Goal: Information Seeking & Learning: Understand process/instructions

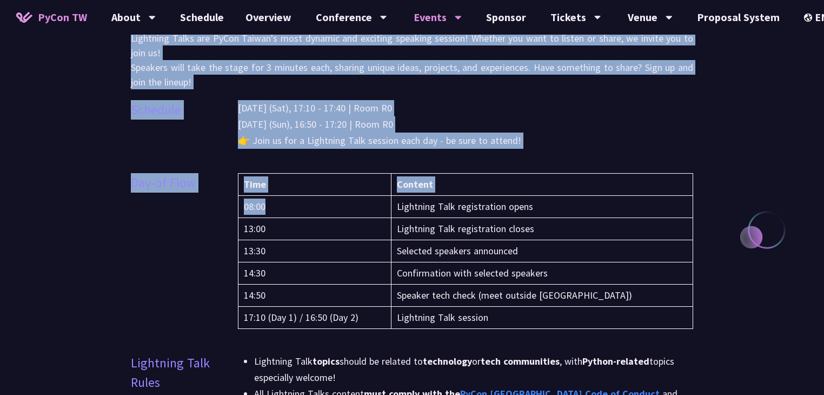
scroll to position [324, 0]
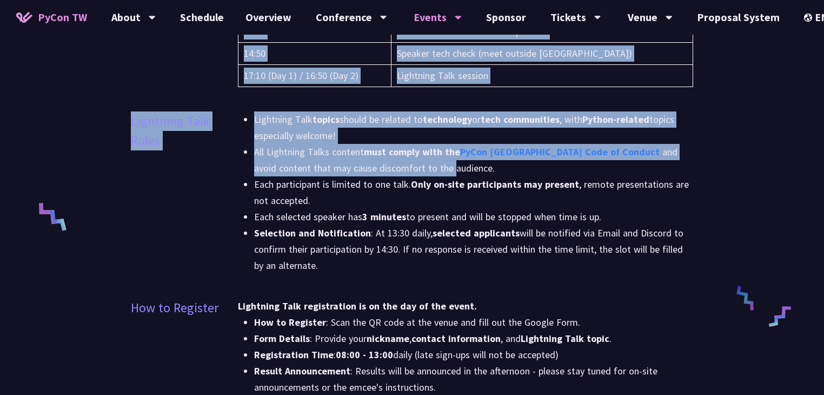
drag, startPoint x: 123, startPoint y: 66, endPoint x: 353, endPoint y: 169, distance: 252.2
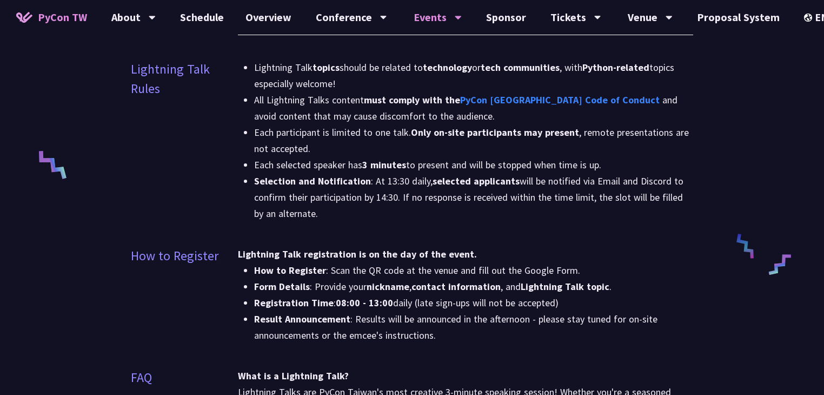
scroll to position [379, 0]
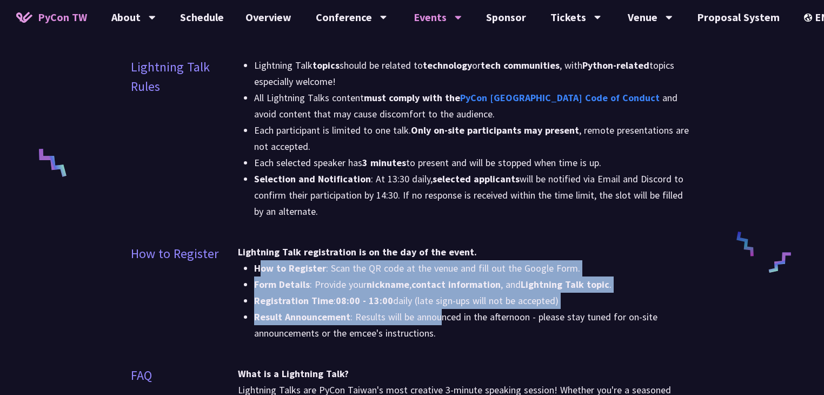
drag, startPoint x: 262, startPoint y: 262, endPoint x: 440, endPoint y: 314, distance: 185.3
click at [440, 314] on ul "How to Register : Scan the QR code at the venue and fill out the Google Form. F…" at bounding box center [465, 300] width 455 height 81
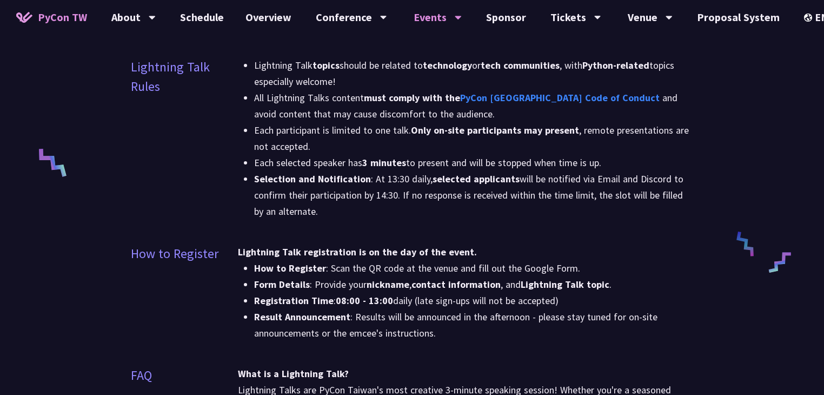
click at [477, 323] on li "Result Announcement : Results will be announced in the afternoon - please stay …" at bounding box center [473, 325] width 439 height 32
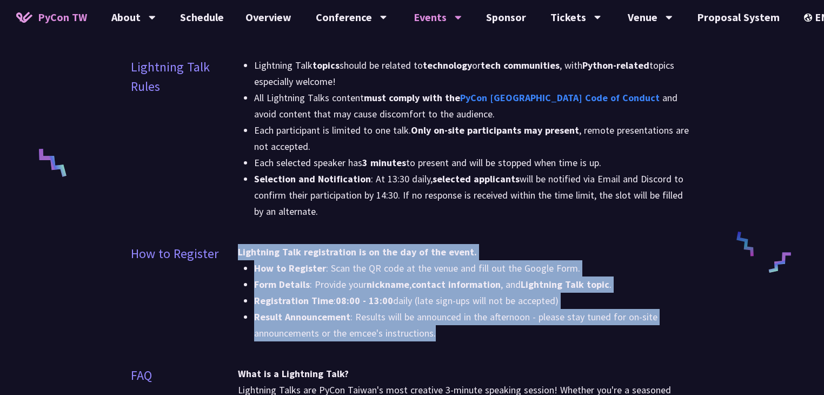
drag, startPoint x: 466, startPoint y: 335, endPoint x: 225, endPoint y: 249, distance: 256.0
click at [225, 249] on div "How to Register Lightning Talk registration is on the day of the event. How to …" at bounding box center [412, 299] width 562 height 111
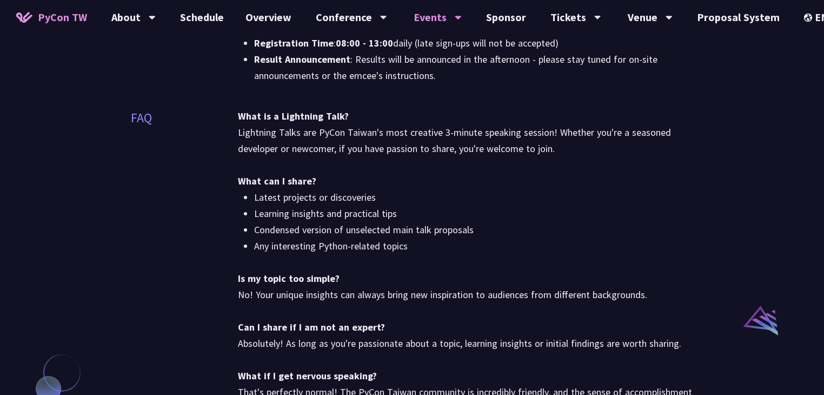
scroll to position [649, 0]
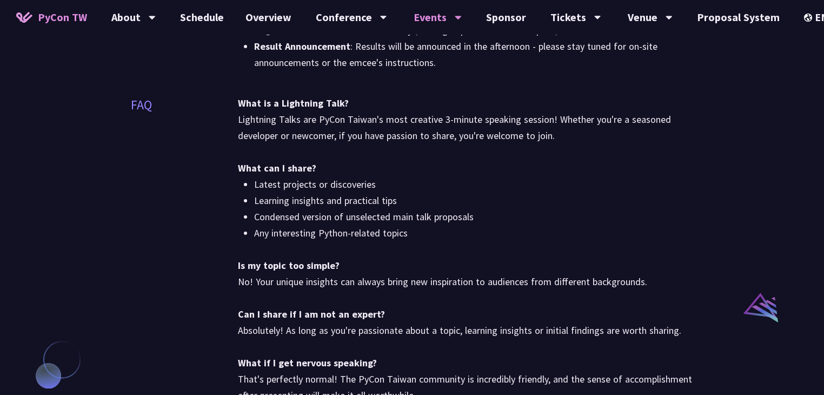
click at [422, 237] on li "Any interesting Python-related topics" at bounding box center [473, 233] width 439 height 16
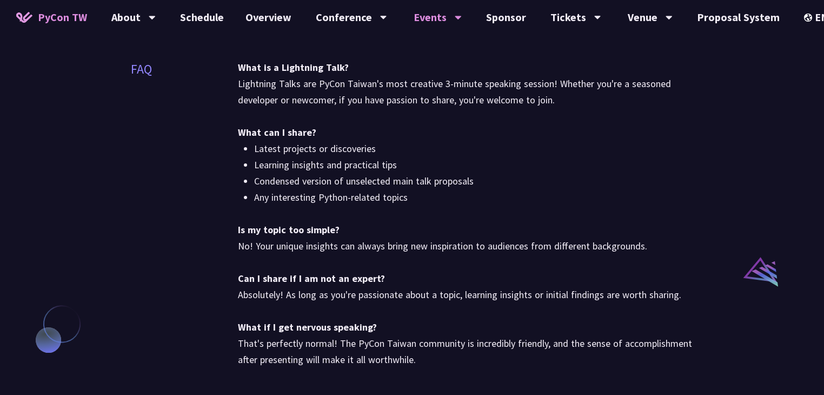
scroll to position [693, 0]
